Goal: Check status

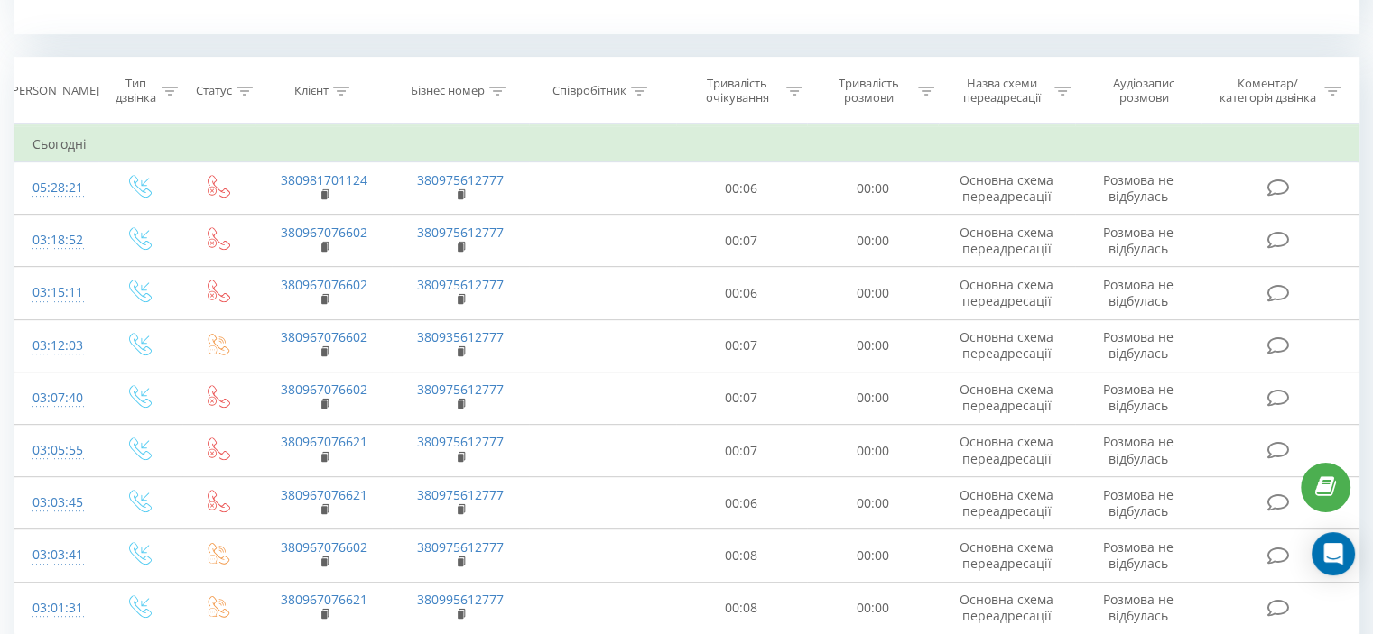
scroll to position [722, 0]
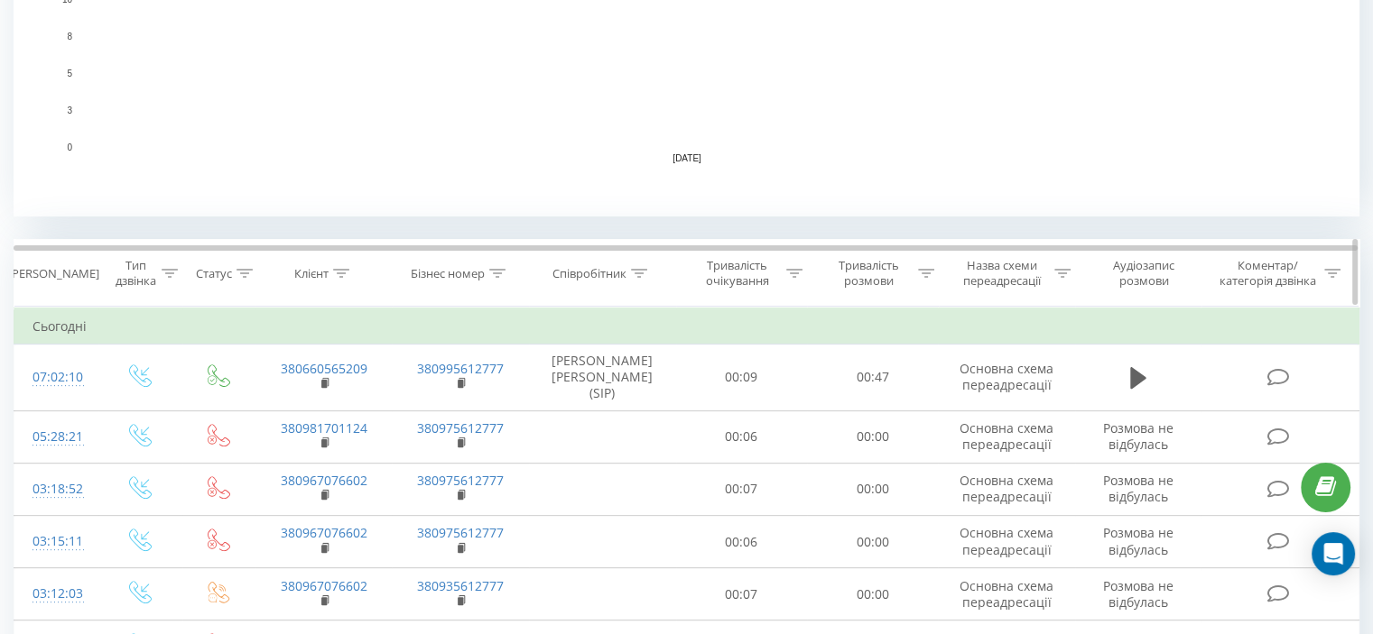
scroll to position [541, 0]
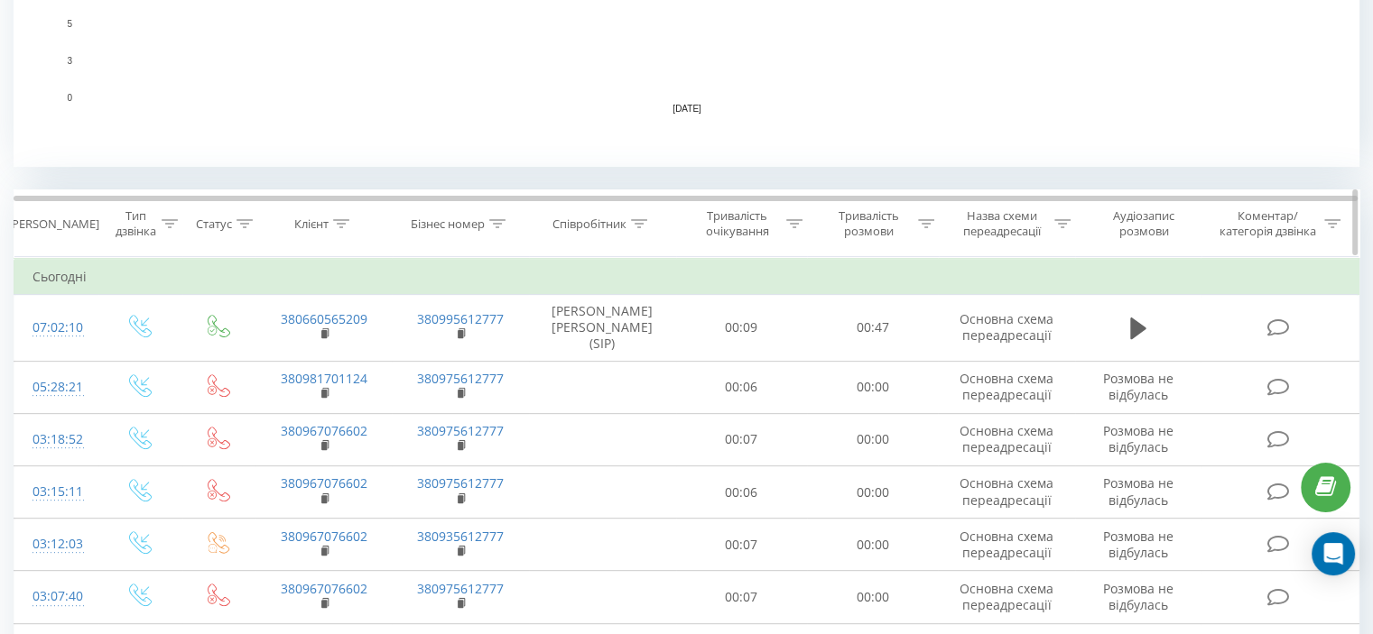
scroll to position [632, 0]
